Goal: Check status: Check status

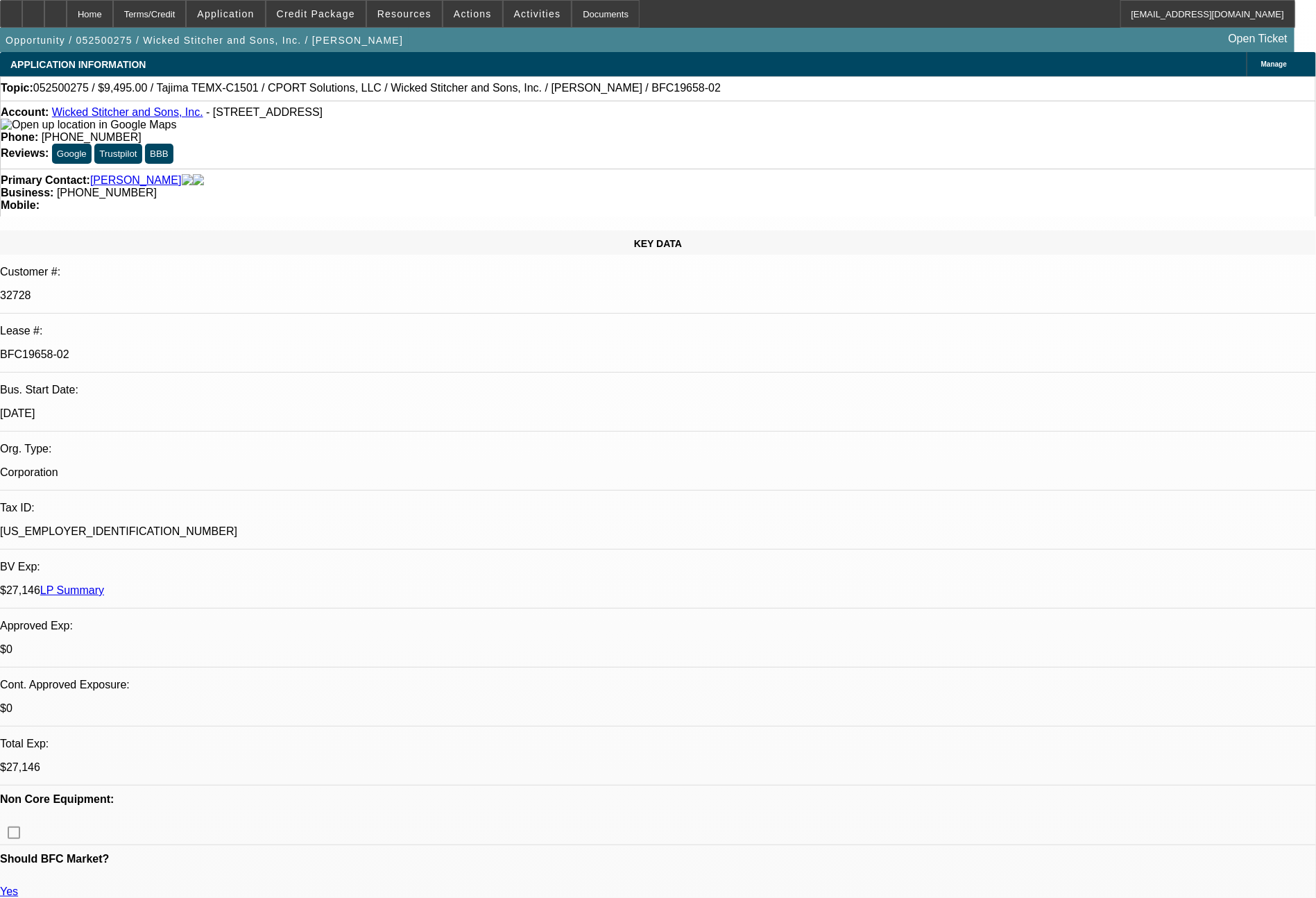
select select "0"
select select "2"
select select "0"
select select "6"
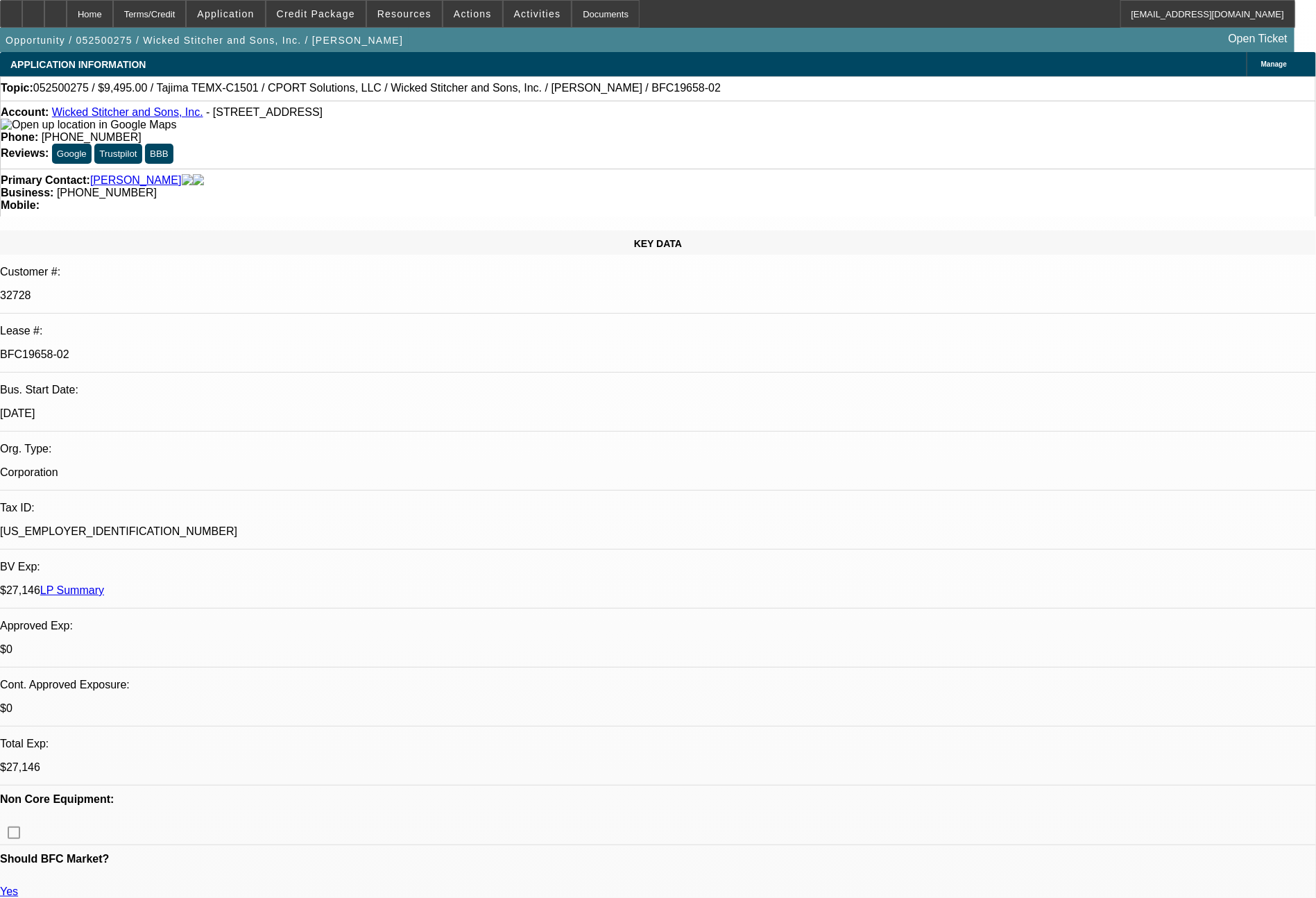
select select "0"
select select "2"
select select "0"
select select "6"
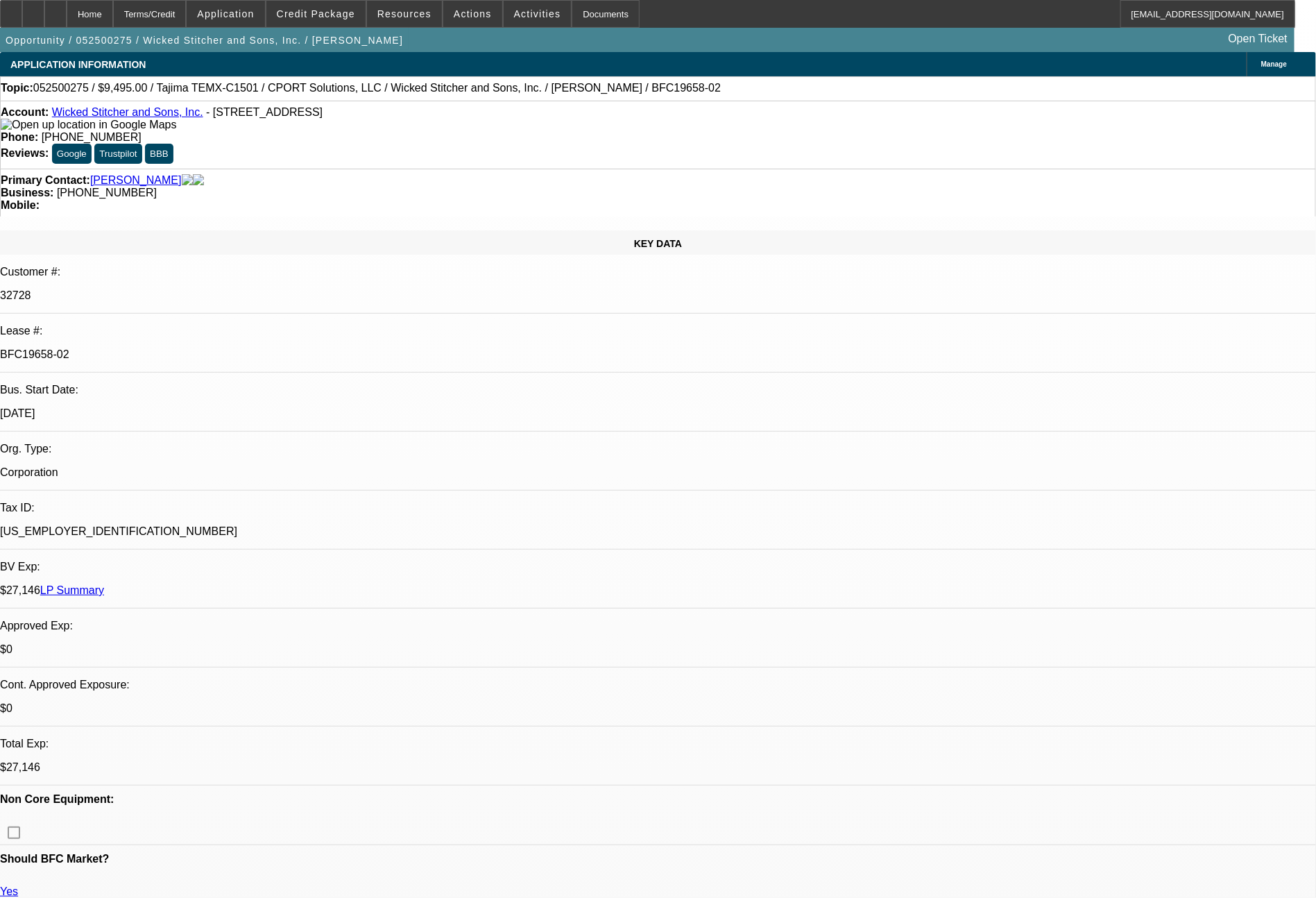
select select "0"
select select "2"
select select "0"
select select "6"
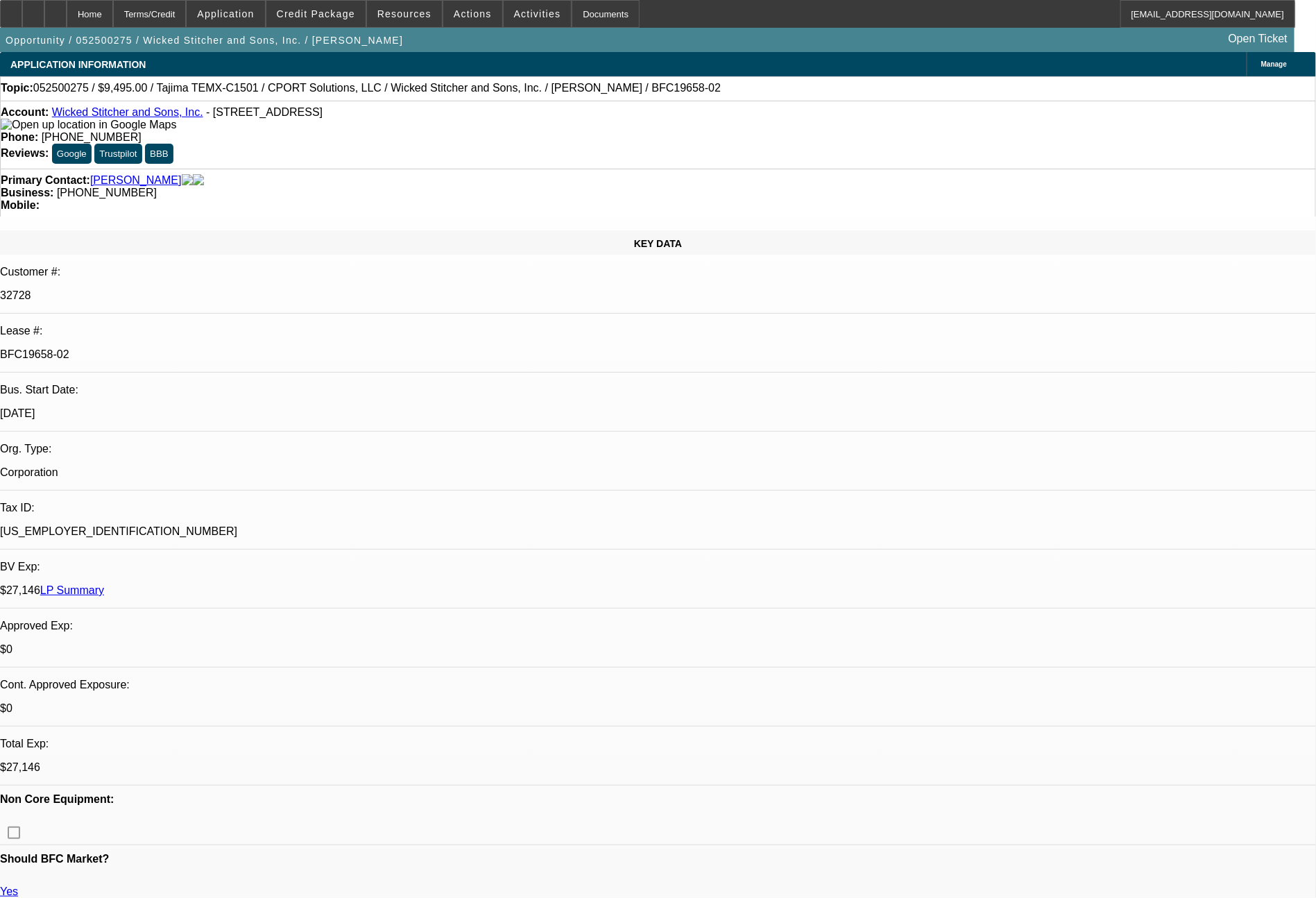
select select "0"
select select "2"
select select "0"
select select "6"
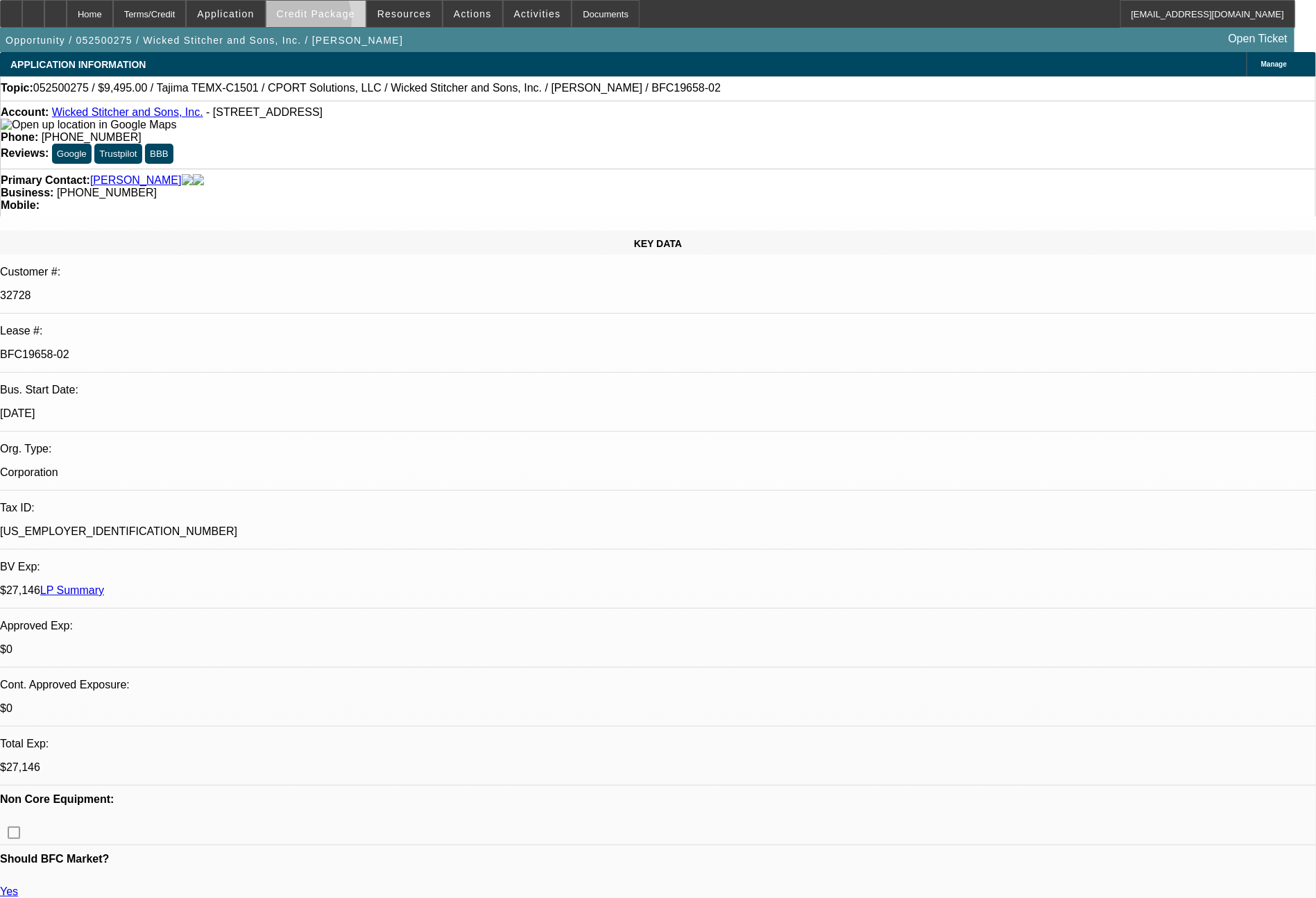
click at [322, 23] on span at bounding box center [316, 14] width 99 height 33
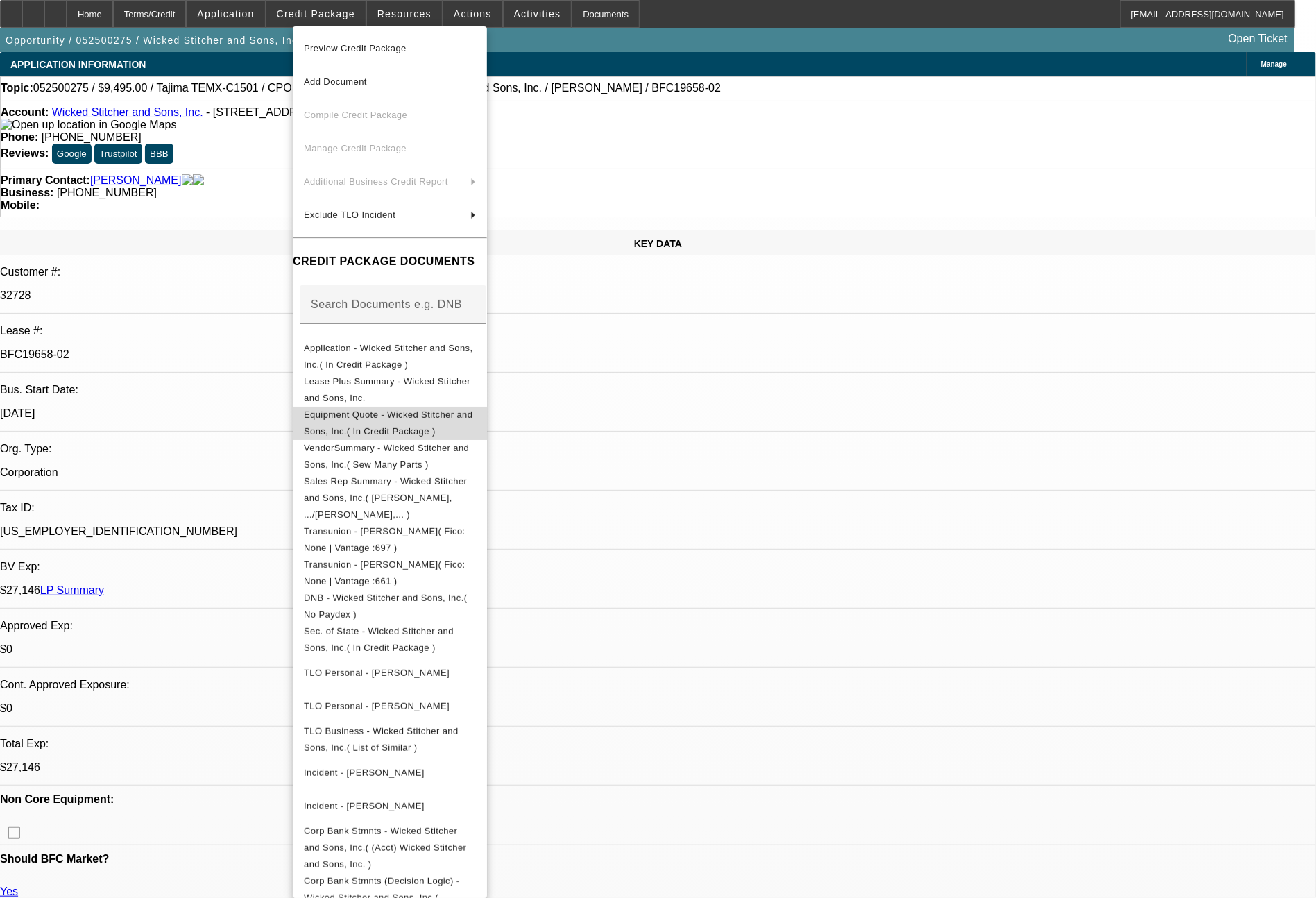
click at [409, 411] on span "Equipment Quote - Wicked Stitcher and Sons, Inc.( In Credit Package )" at bounding box center [389, 423] width 172 height 33
